Goal: Connect with others: Connect with others

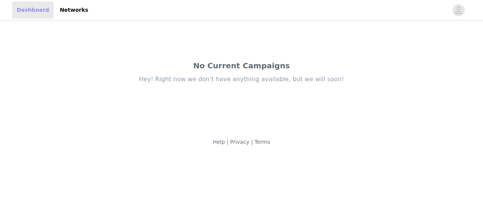
click at [27, 8] on link "Dashboard" at bounding box center [32, 10] width 41 height 17
click at [63, 9] on link "Networks" at bounding box center [74, 10] width 38 height 17
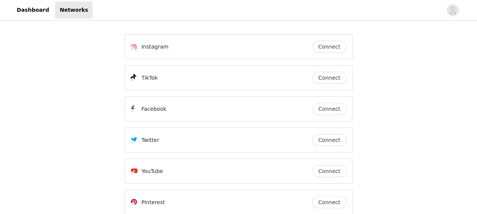
click at [334, 76] on button "Connect" at bounding box center [330, 78] width 34 height 12
drag, startPoint x: 341, startPoint y: 43, endPoint x: 402, endPoint y: 119, distance: 98.1
click at [402, 119] on div "Instagram Connect TikTok Connect Facebook Connect Twitter Connect YouTube Conne…" at bounding box center [238, 155] width 477 height 266
click at [340, 76] on button "Connect" at bounding box center [330, 78] width 34 height 12
click at [396, 64] on div "Instagram Connect TikTok Connect Facebook Connect Twitter Connect YouTube Conne…" at bounding box center [238, 155] width 477 height 266
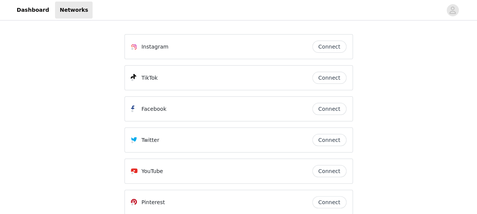
click at [340, 46] on button "Connect" at bounding box center [330, 47] width 34 height 12
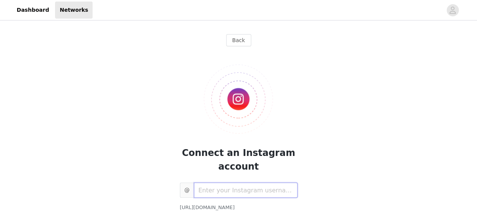
click at [242, 188] on input "text" at bounding box center [246, 190] width 104 height 15
type input "fanni.csuka"
click at [307, 176] on div "Connect an Instagram account @ fanni.csuka [URL][DOMAIN_NAME][DOMAIN_NAME] Conn…" at bounding box center [239, 147] width 229 height 190
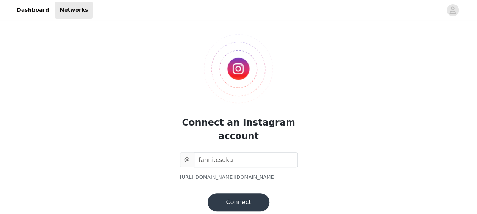
scroll to position [61, 0]
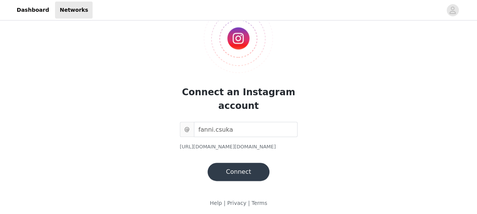
click at [232, 164] on button "Connect" at bounding box center [239, 172] width 62 height 18
